Goal: Find specific page/section: Find specific page/section

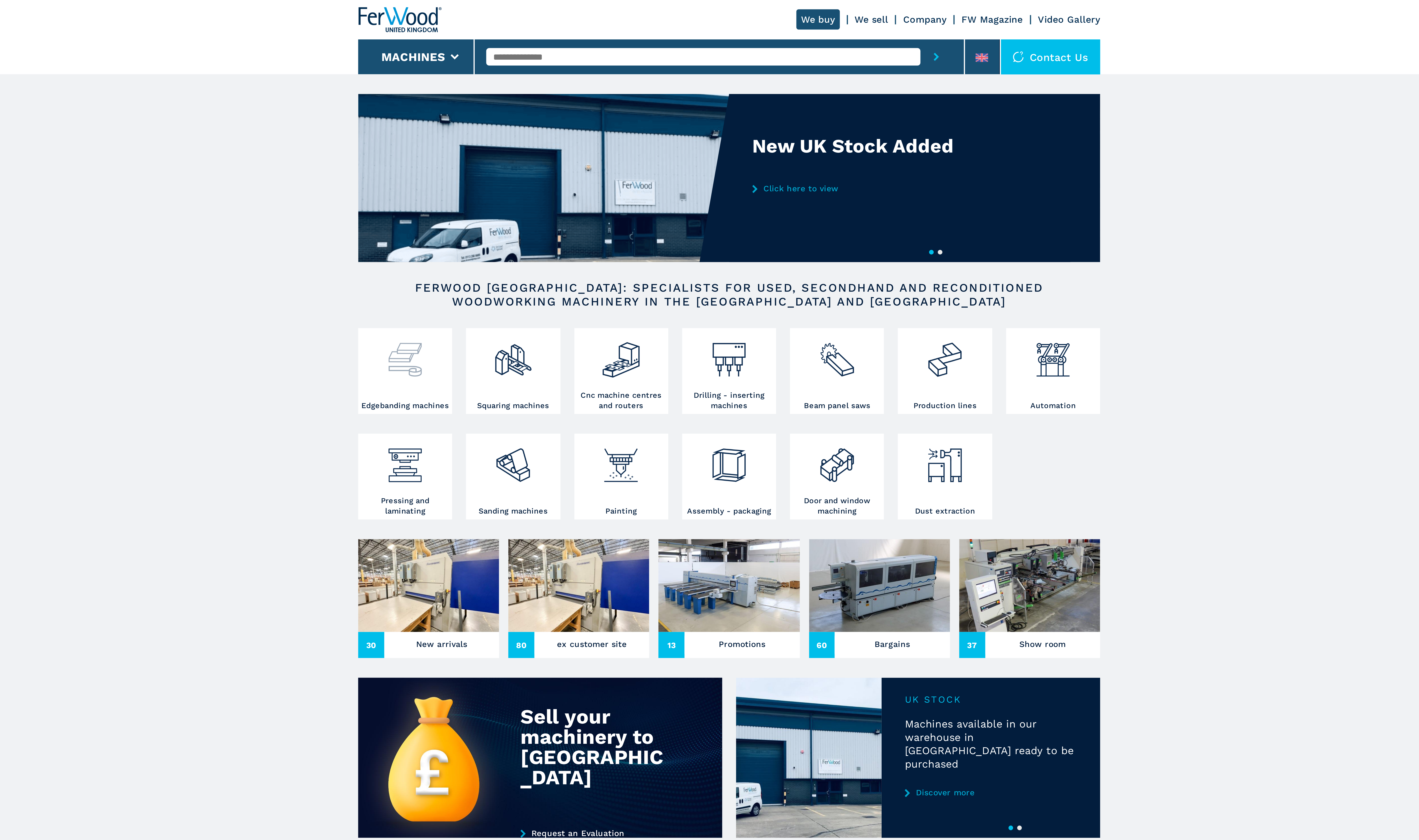
click at [592, 146] on div at bounding box center [587, 139] width 34 height 27
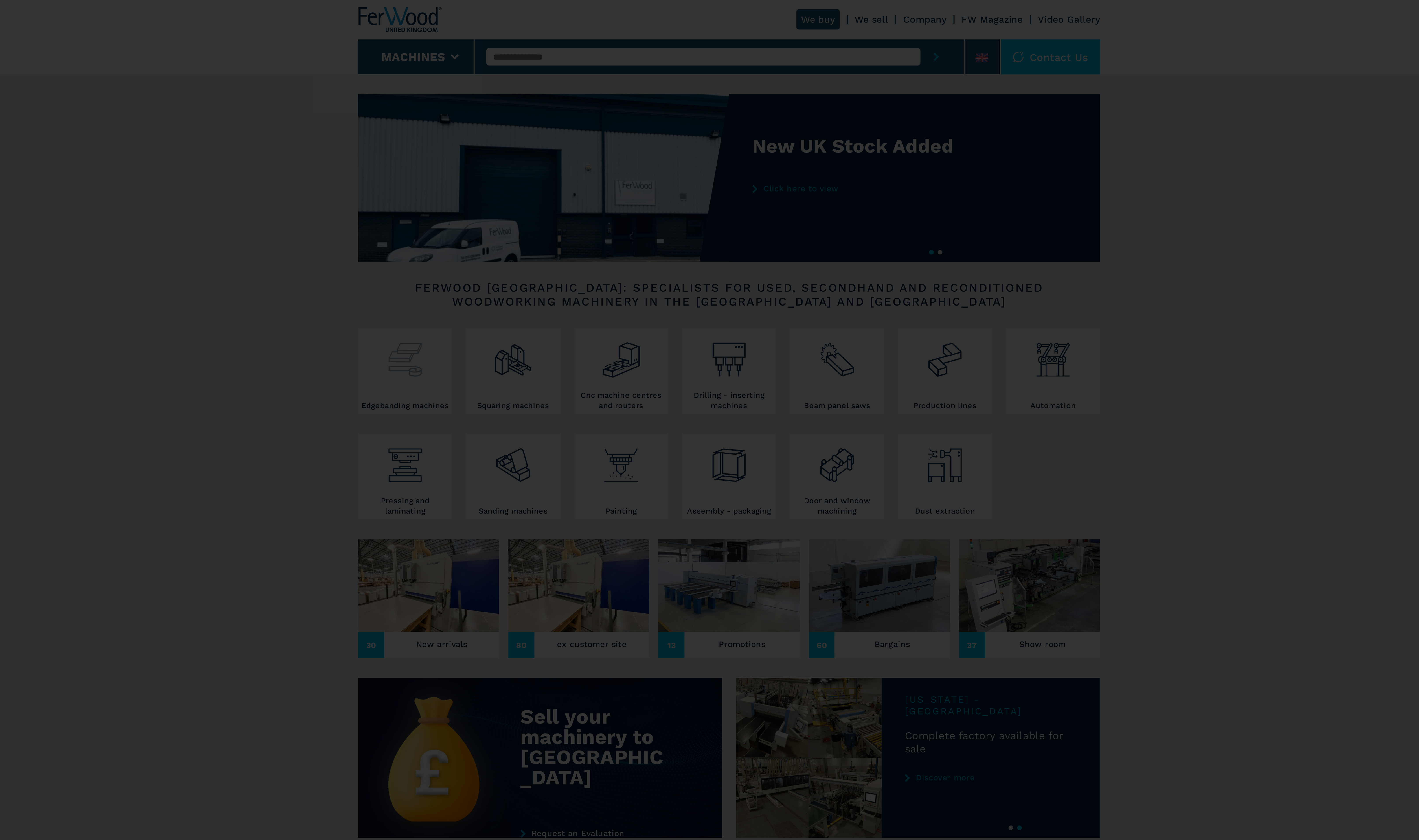
select select "**********"
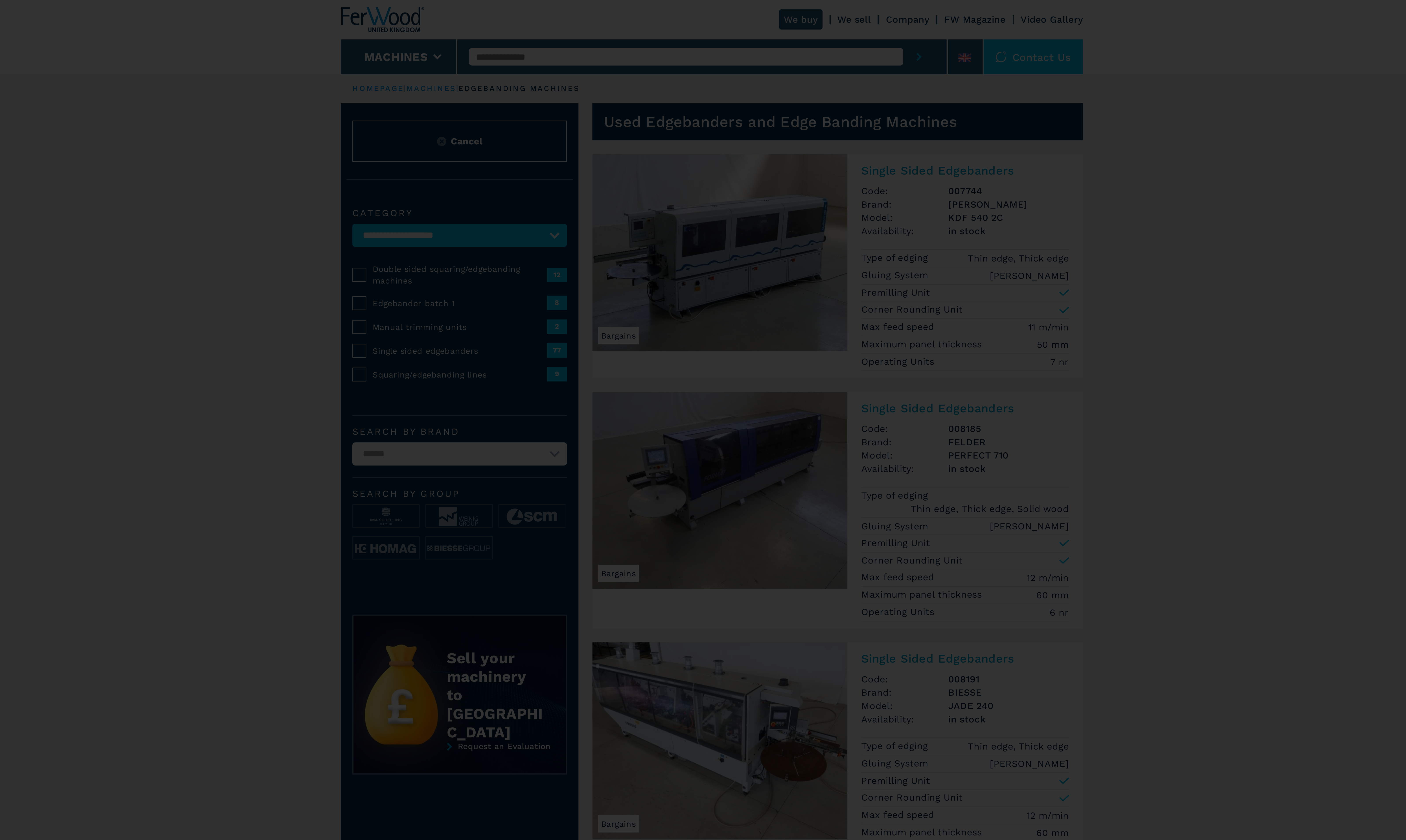
select select "**********"
